Goal: Task Accomplishment & Management: Use online tool/utility

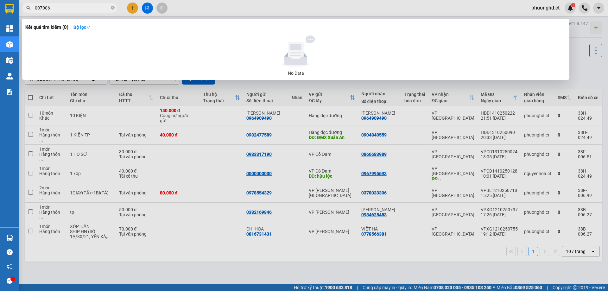
click at [78, 7] on input "007006" at bounding box center [72, 7] width 75 height 7
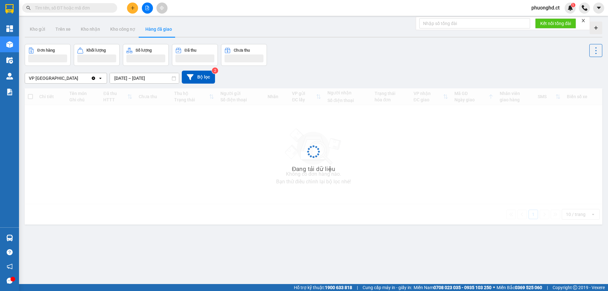
click at [96, 7] on input "text" at bounding box center [72, 7] width 75 height 7
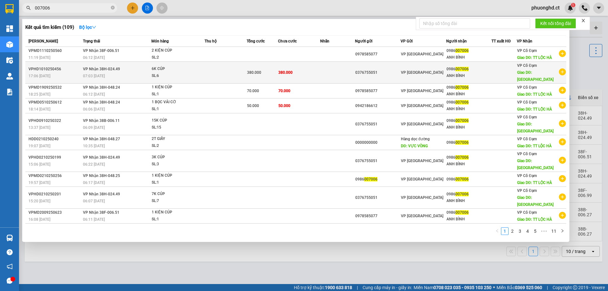
type input "007006"
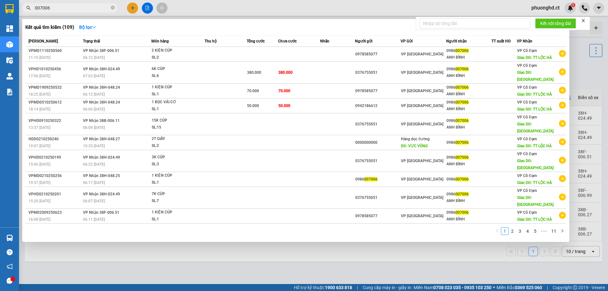
click at [562, 74] on icon "plus-circle" at bounding box center [562, 71] width 7 height 7
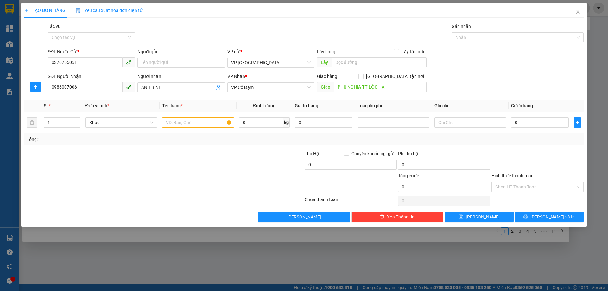
click at [142, 142] on div "Tổng: 1" at bounding box center [131, 139] width 208 height 7
click at [212, 116] on div at bounding box center [198, 122] width 72 height 13
click at [31, 127] on tr "1 Khác 0 kg 0 0" at bounding box center [303, 122] width 559 height 21
type input "25"
click at [175, 122] on input "text" at bounding box center [198, 122] width 72 height 10
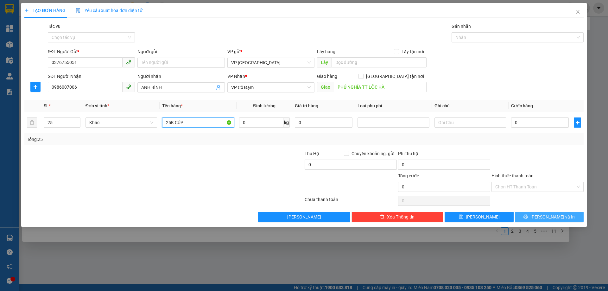
type input "25K CÚP"
click at [535, 218] on button "Lưu và In" at bounding box center [549, 217] width 69 height 10
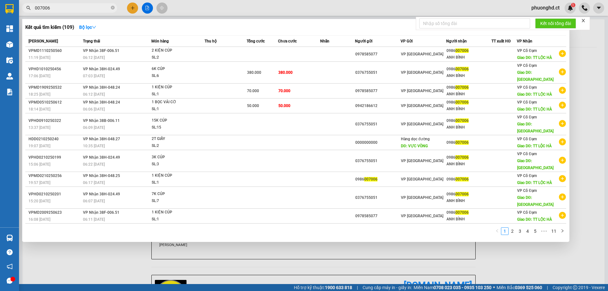
click at [544, 260] on div at bounding box center [304, 145] width 608 height 291
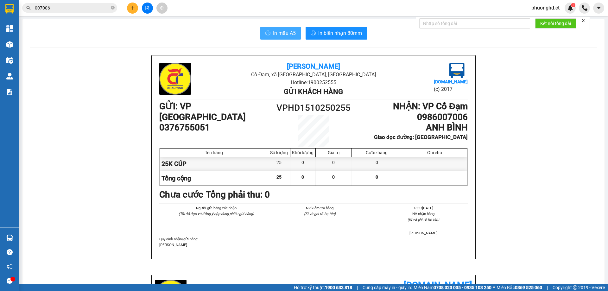
click at [279, 32] on span "In mẫu A5" at bounding box center [284, 33] width 23 height 8
